Goal: Transaction & Acquisition: Purchase product/service

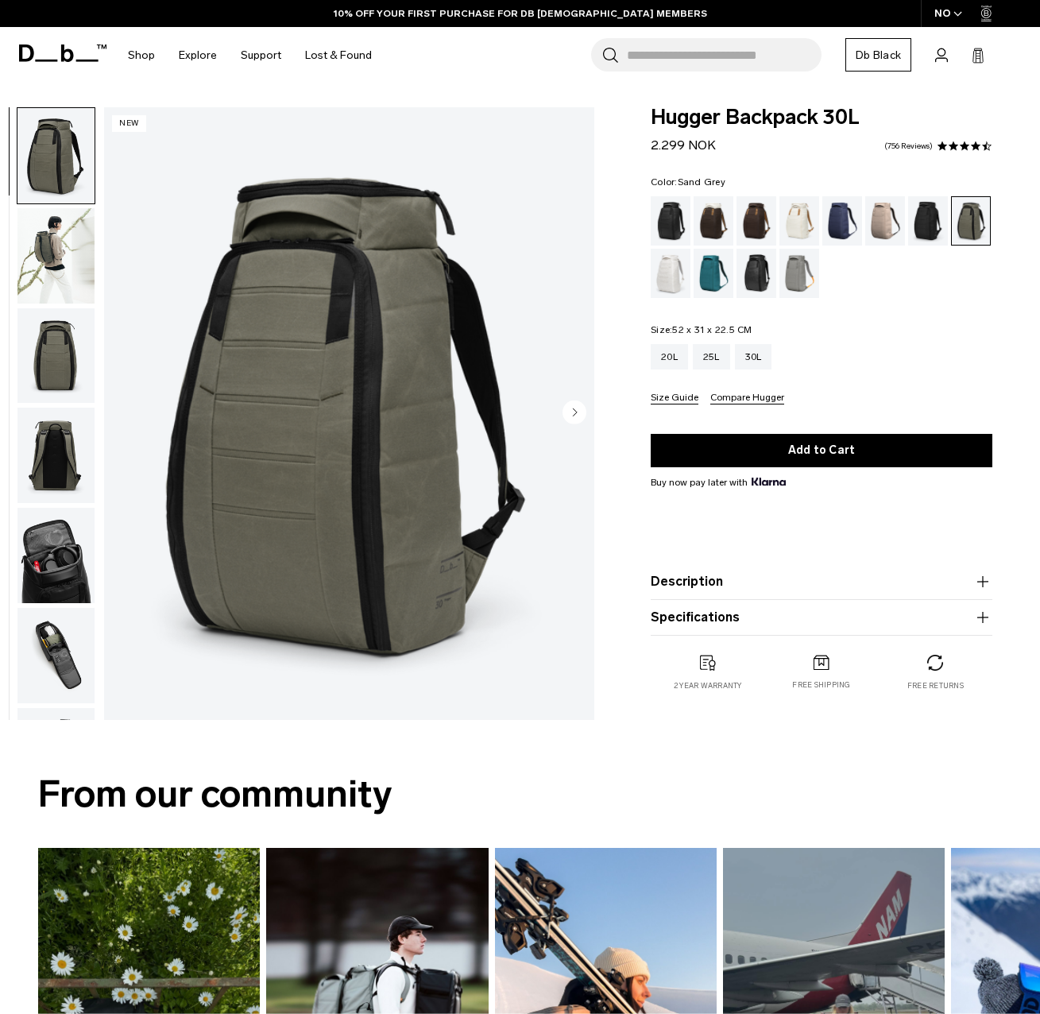
click at [799, 284] on div "Sand Grey" at bounding box center [799, 273] width 41 height 49
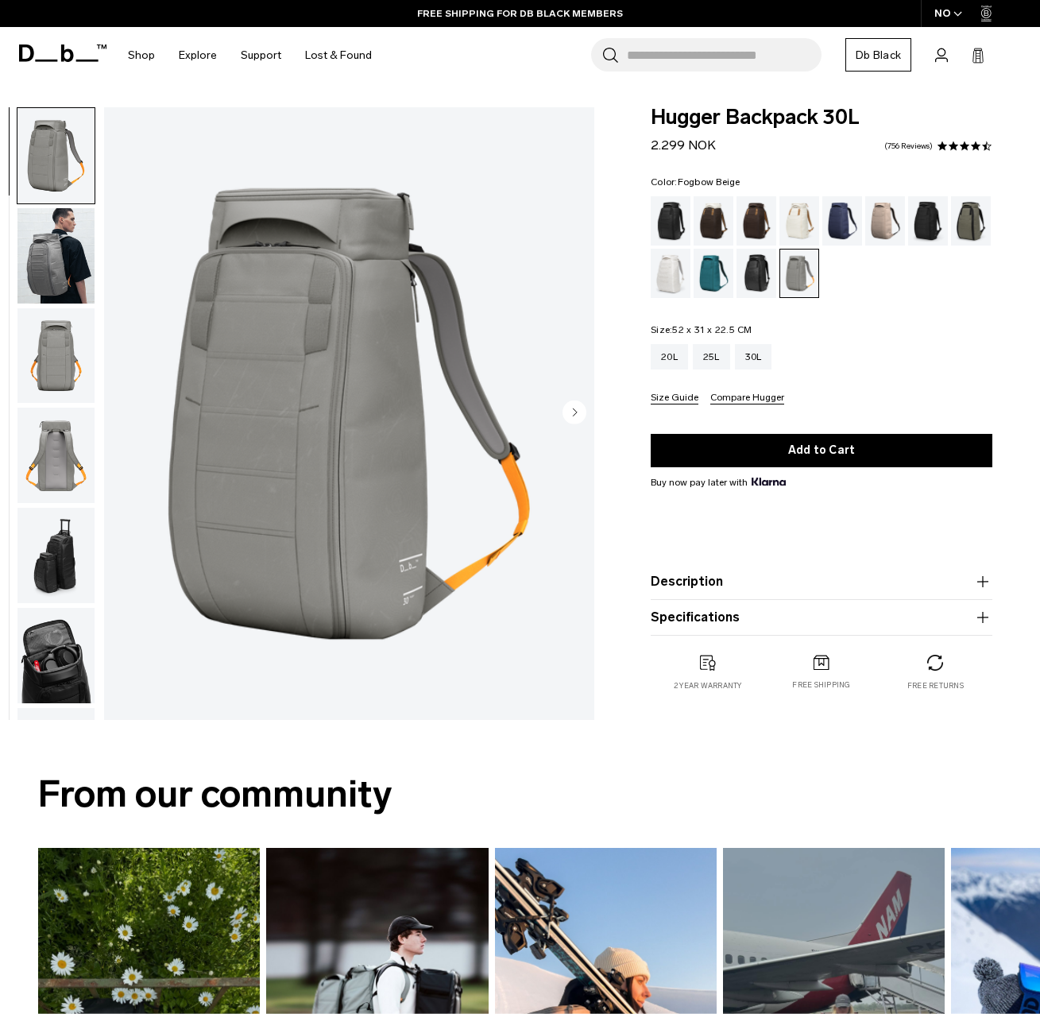
click at [888, 228] on div "Fogbow Beige" at bounding box center [885, 220] width 41 height 49
